Goal: Find specific page/section: Find specific page/section

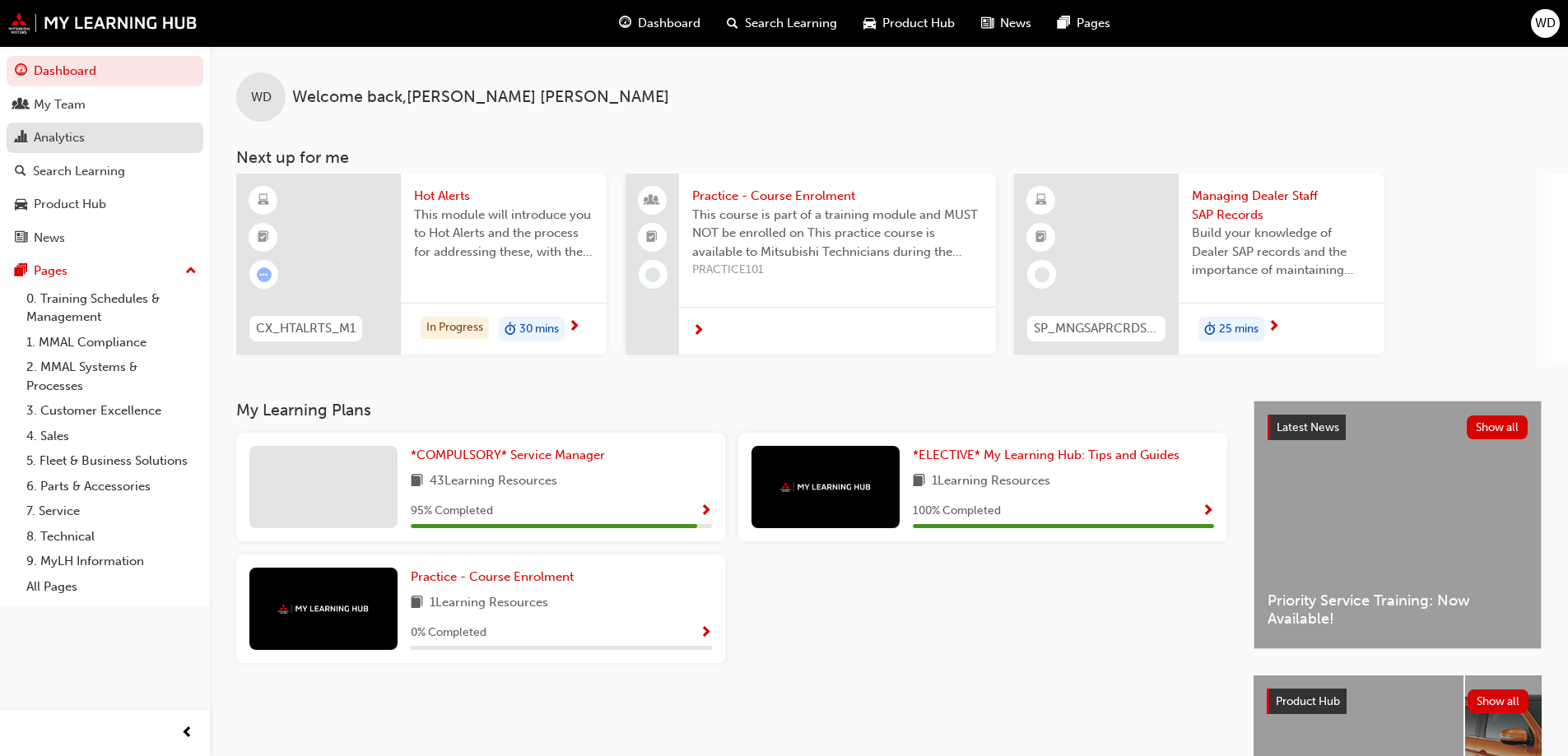
click at [51, 135] on div "Analytics" at bounding box center [60, 138] width 51 height 19
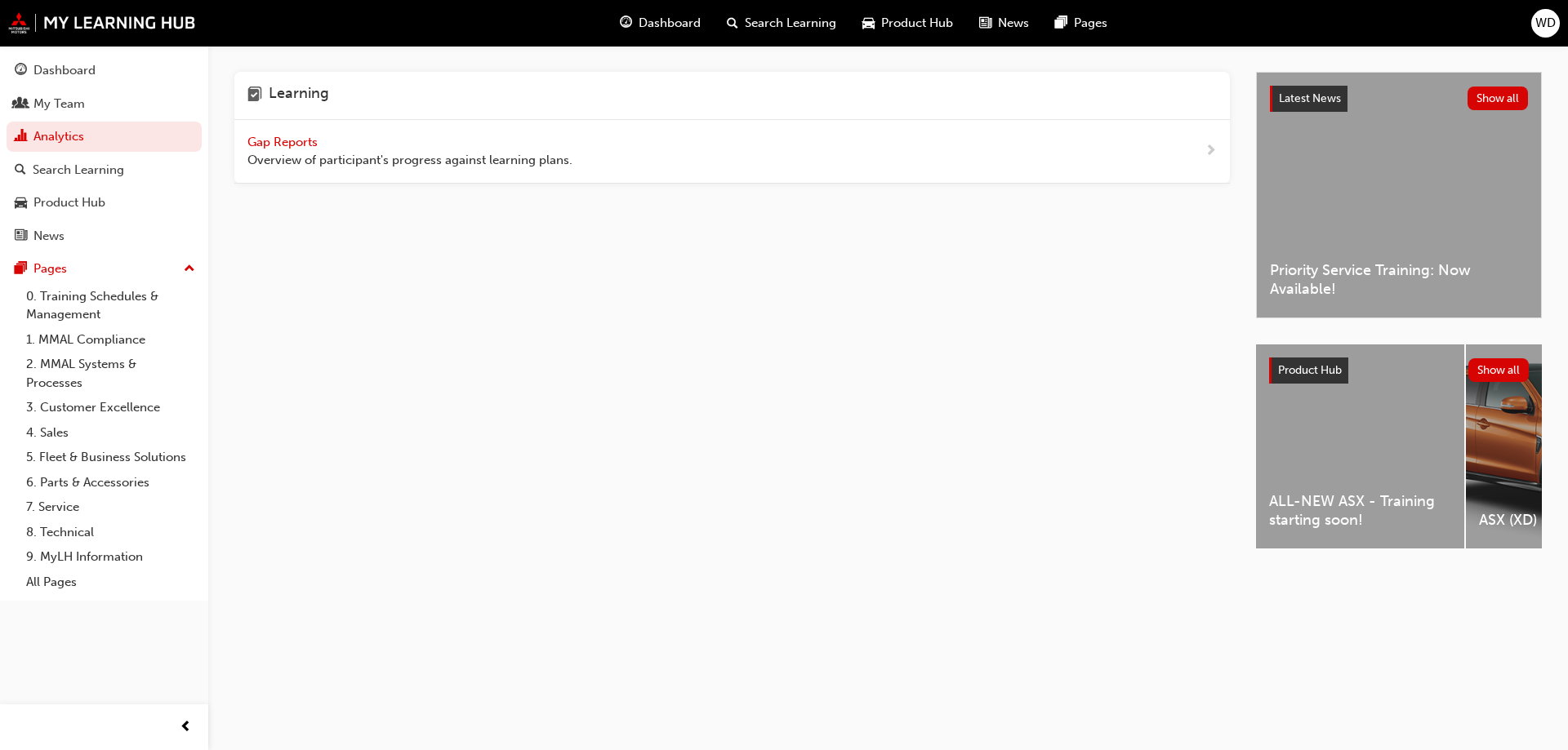
click at [300, 143] on span "Gap Reports" at bounding box center [284, 142] width 73 height 15
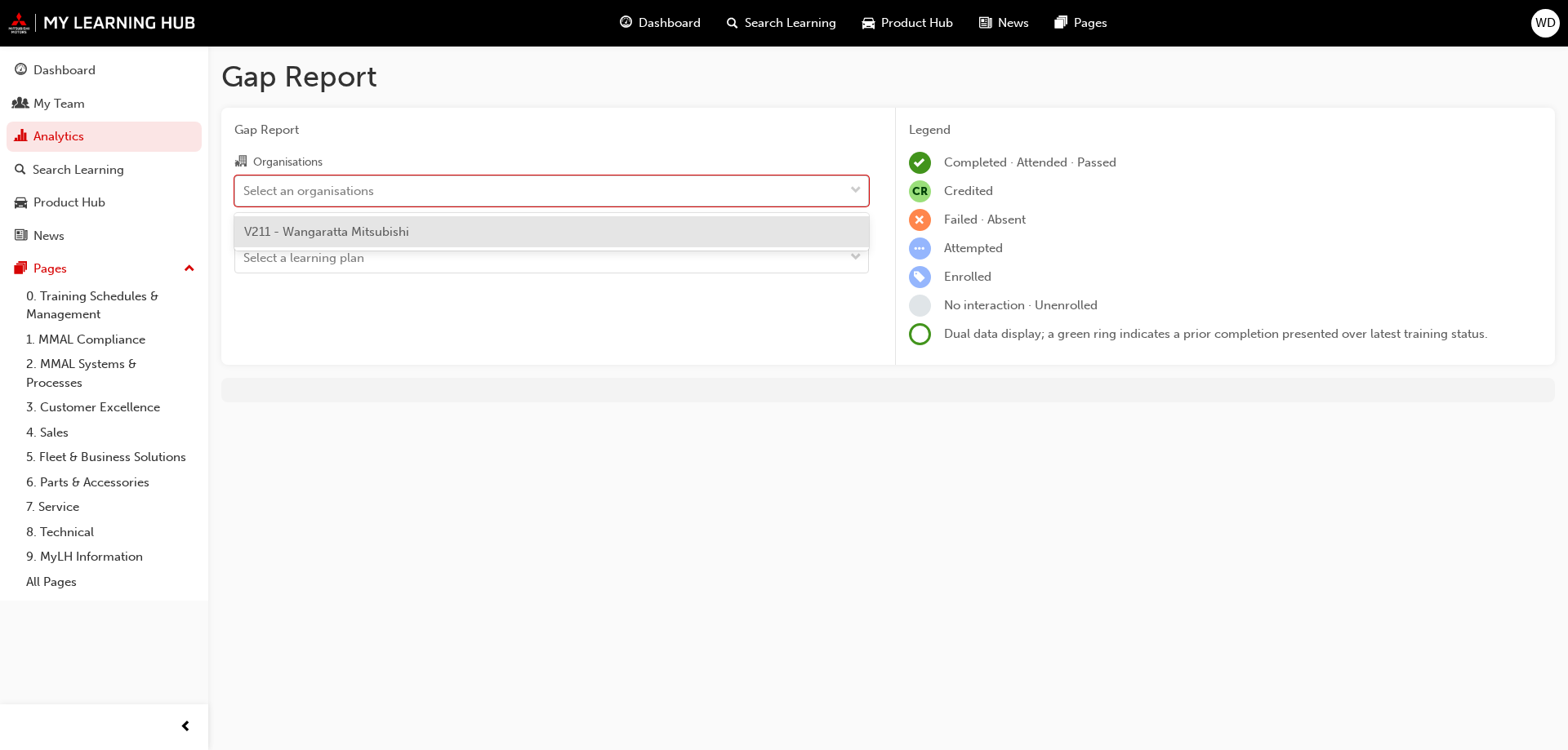
click at [654, 204] on div "Select an organisations" at bounding box center [539, 191] width 608 height 28
click at [245, 196] on input "Organisations option V211 - Wangaratta Mitsubishi focused, 1 of 1. 1 result ava…" at bounding box center [244, 190] width 2 height 14
click at [624, 240] on div "V211 - Wangaratta Mitsubishi" at bounding box center [551, 232] width 635 height 32
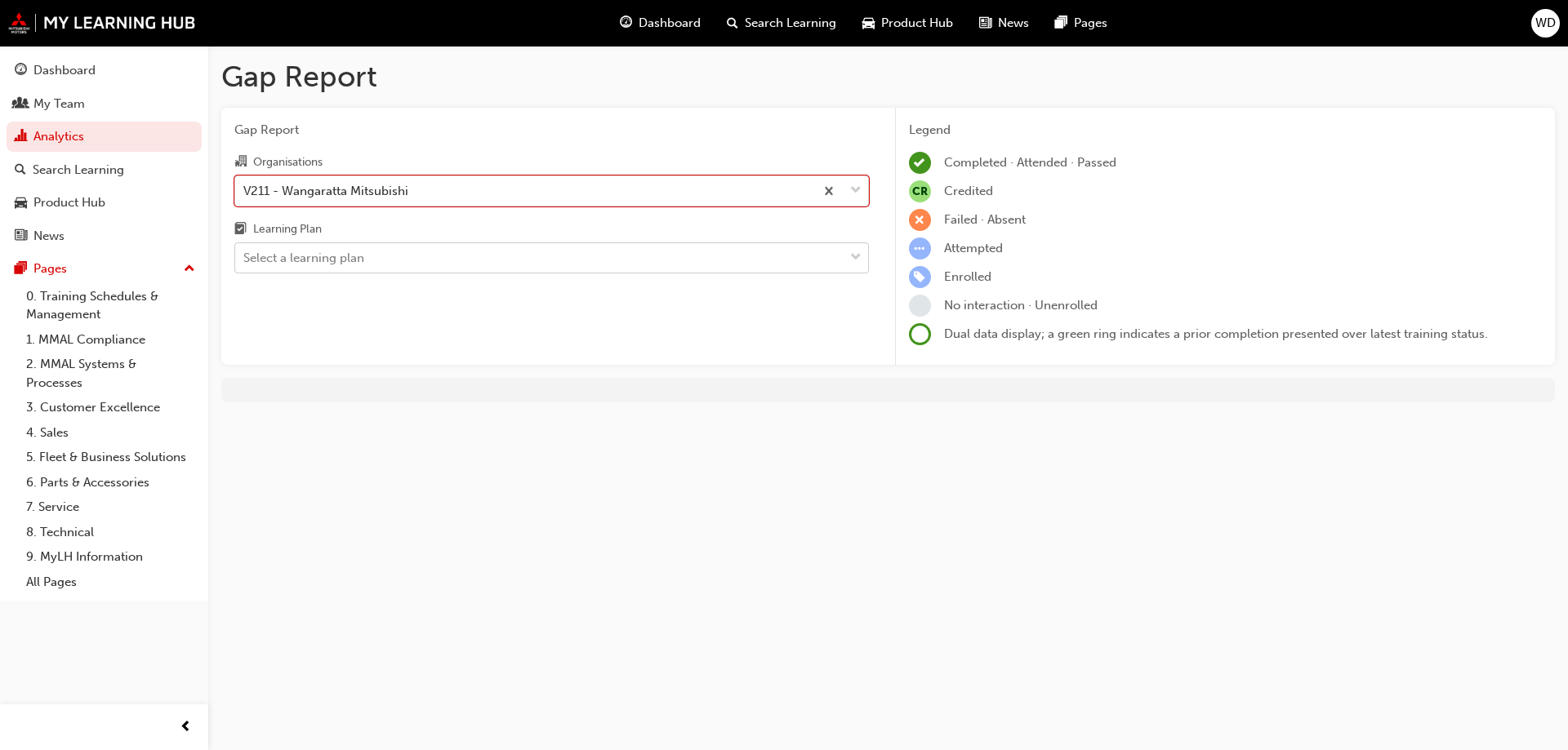
click at [618, 258] on div "Select a learning plan" at bounding box center [539, 258] width 608 height 28
click at [245, 258] on input "Learning Plan Select a learning plan" at bounding box center [244, 258] width 2 height 14
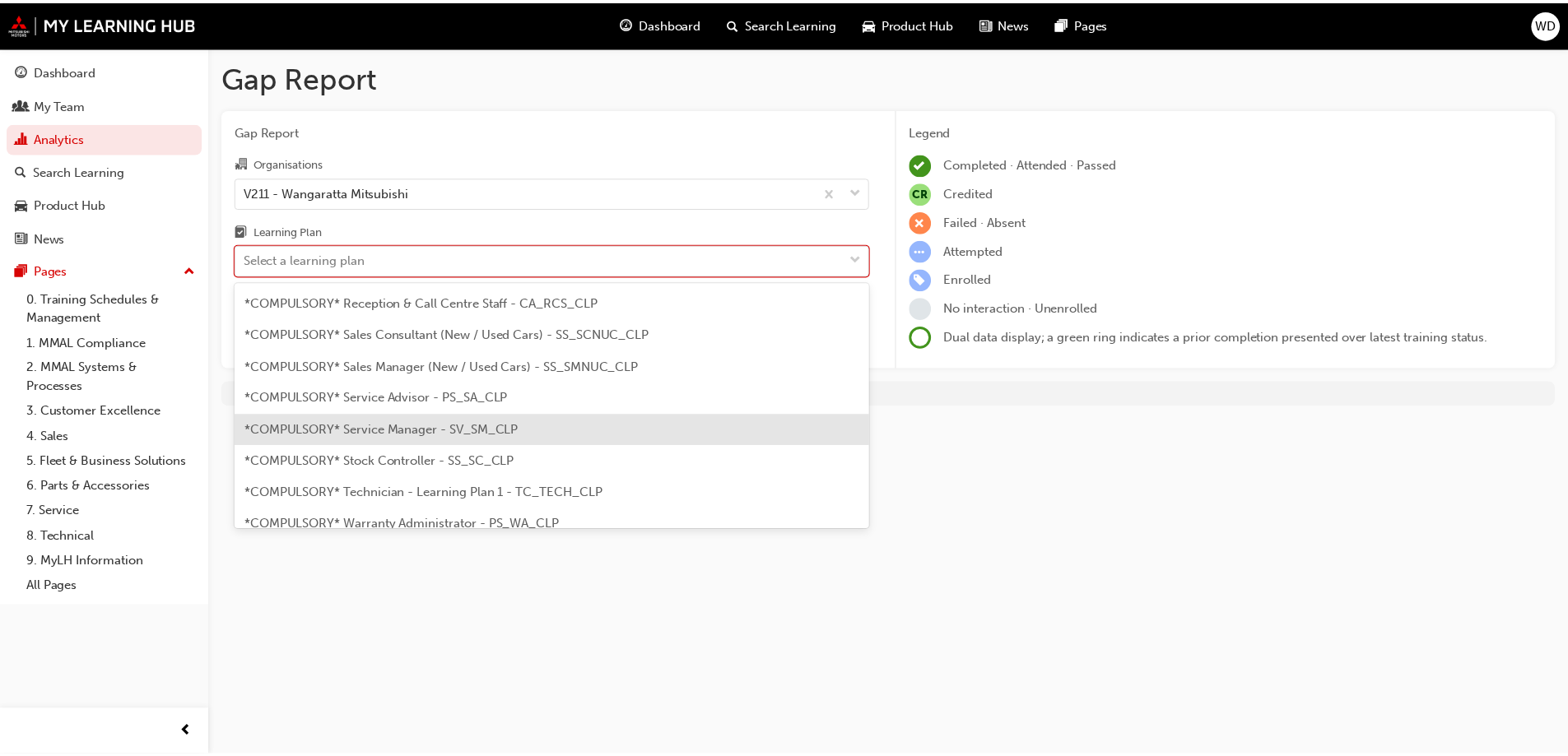
scroll to position [494, 0]
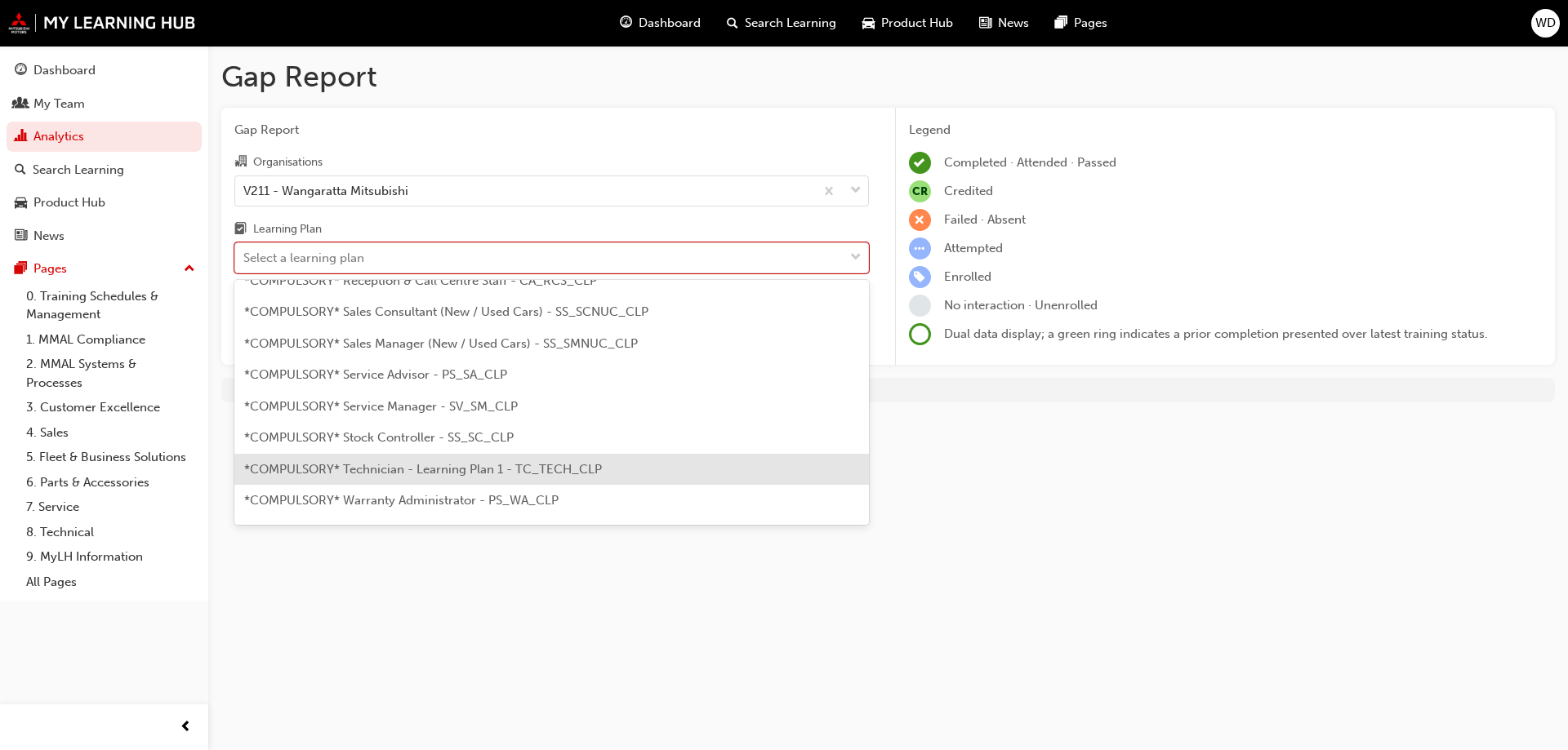
click at [432, 472] on span "*COMPULSORY* Technician - Learning Plan 1 - TC_TECH_CLP" at bounding box center [423, 470] width 357 height 15
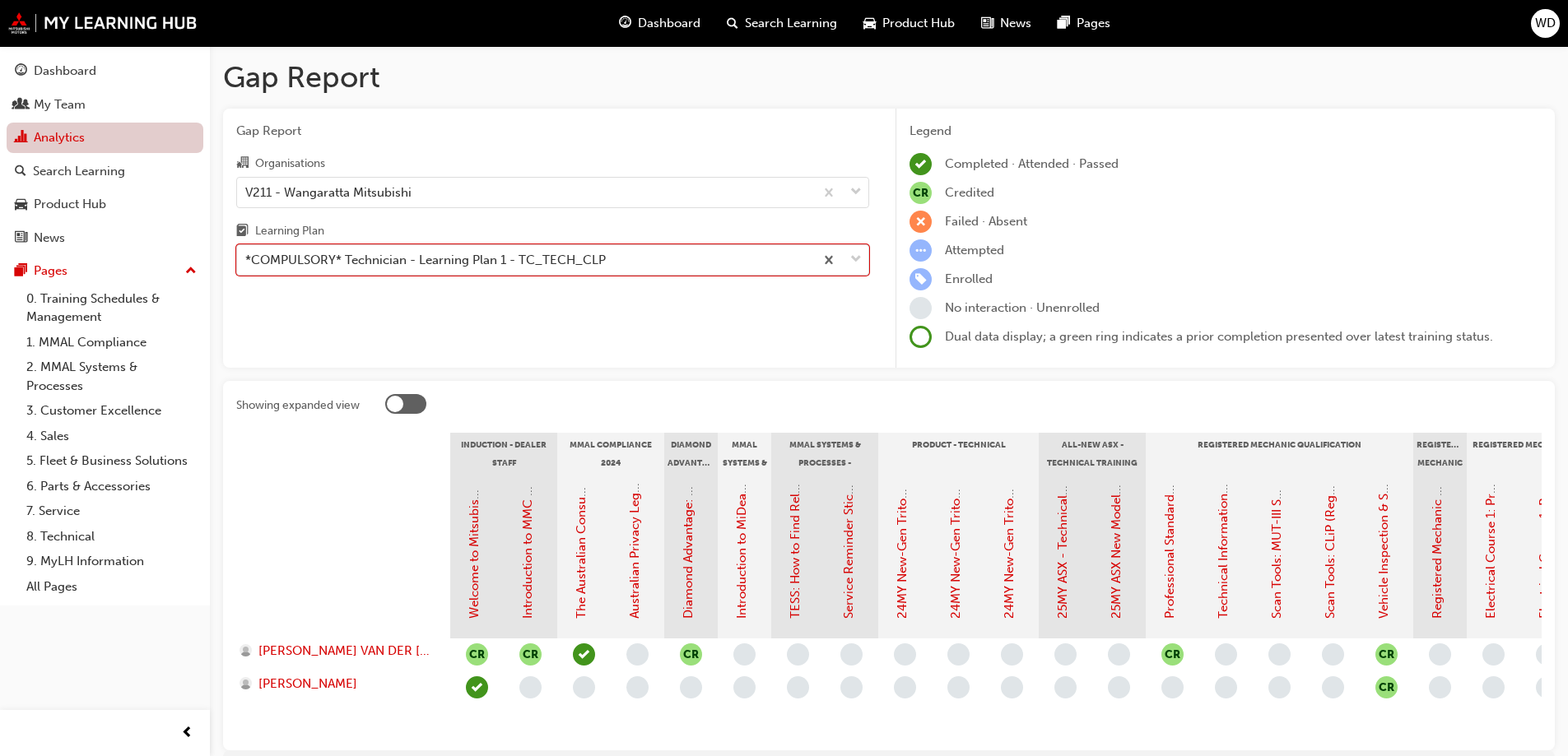
click at [73, 139] on link "Analytics" at bounding box center [105, 137] width 197 height 30
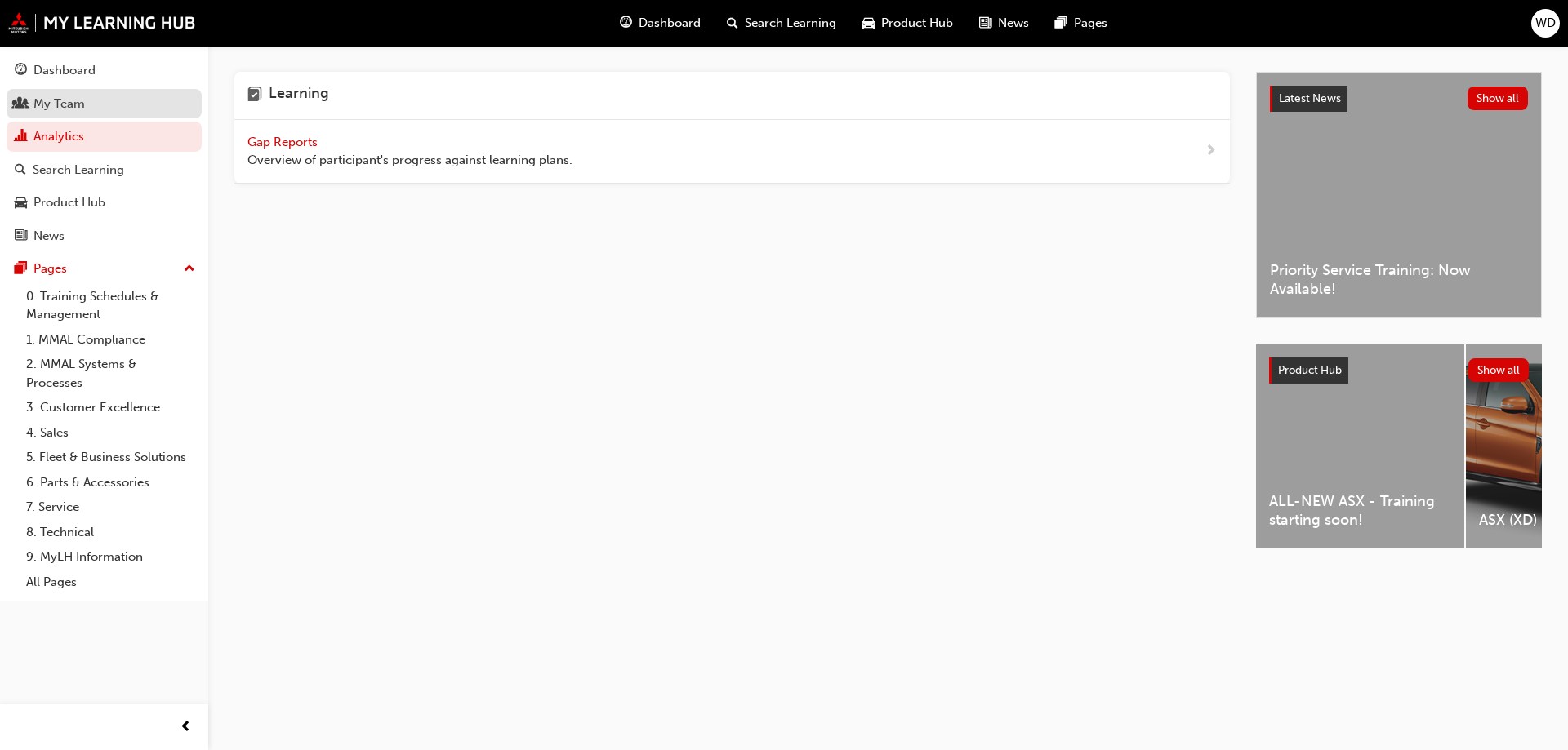
click at [60, 106] on div "My Team" at bounding box center [59, 104] width 52 height 19
